Goal: Task Accomplishment & Management: Manage account settings

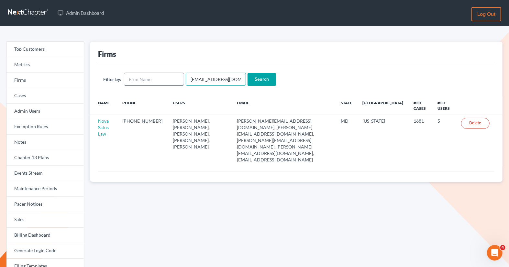
drag, startPoint x: 236, startPoint y: 80, endPoint x: 172, endPoint y: 79, distance: 63.4
click at [172, 79] on form "Filter by: [EMAIL_ADDRESS][DOMAIN_NAME] Search" at bounding box center [296, 79] width 386 height 13
paste input "rwelrod3@ao"
type input "[EMAIL_ADDRESS][DOMAIN_NAME]"
click at [255, 87] on div "Filter by: [EMAIL_ADDRESS][DOMAIN_NAME] Search" at bounding box center [296, 79] width 396 height 34
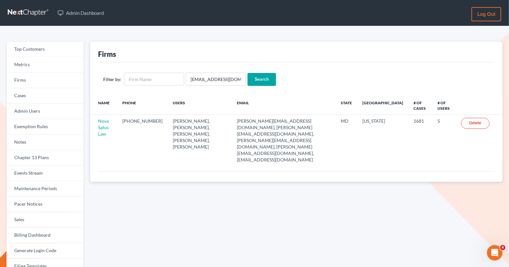
click at [253, 74] on input "Search" at bounding box center [261, 79] width 28 height 13
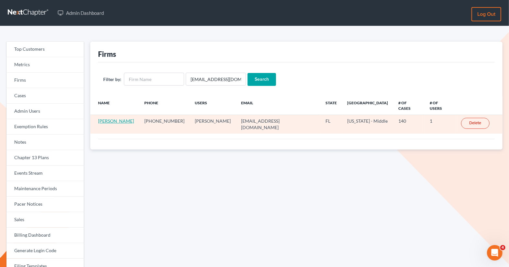
click at [120, 118] on link "[PERSON_NAME]" at bounding box center [116, 120] width 36 height 5
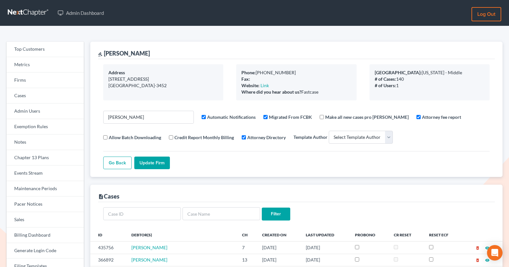
select select
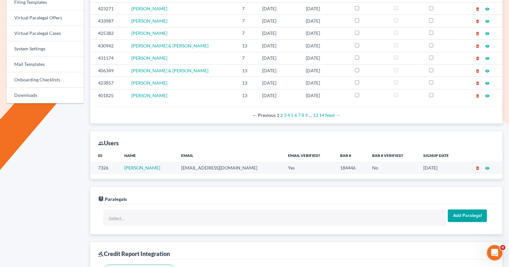
scroll to position [221, 0]
